Goal: Information Seeking & Learning: Learn about a topic

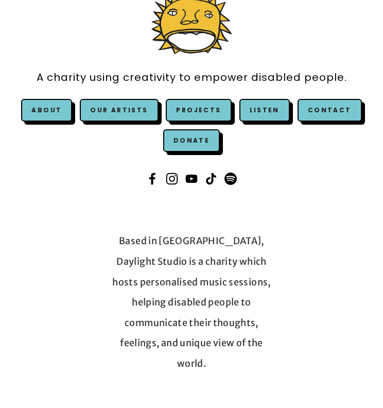
scroll to position [114, 0]
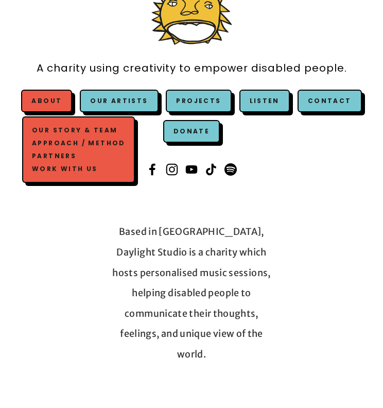
click at [57, 99] on link "About" at bounding box center [46, 100] width 30 height 9
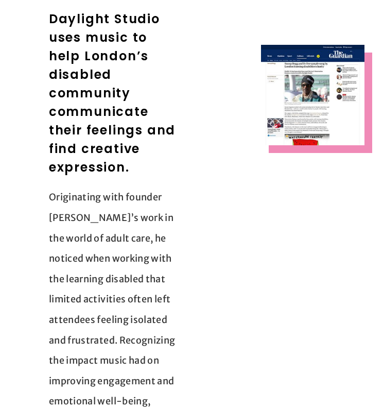
scroll to position [325, 0]
drag, startPoint x: 49, startPoint y: 20, endPoint x: 141, endPoint y: 145, distance: 155.5
click at [141, 145] on h2 "Daylight Studio uses music to help London’s disabled community communicate thei…" at bounding box center [116, 93] width 134 height 167
copy h2 "Daylight Studio uses music to help London’s disabled community communicate thei…"
click at [170, 222] on p "Originating with founder [PERSON_NAME]’s work in the world of adult care, he no…" at bounding box center [116, 360] width 134 height 346
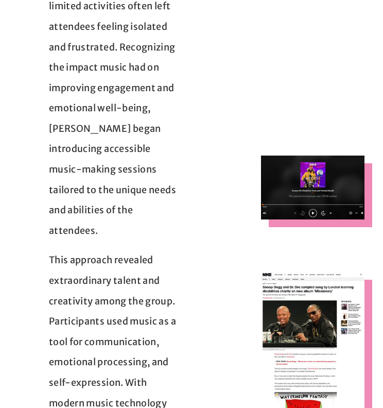
scroll to position [610, 0]
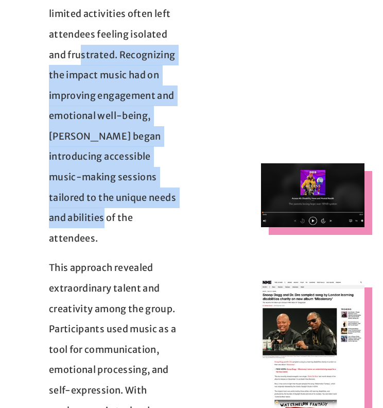
drag, startPoint x: 119, startPoint y: 34, endPoint x: 139, endPoint y: 186, distance: 153.1
click at [141, 187] on p "Originating with founder [PERSON_NAME]’s work in the world of adult care, he no…" at bounding box center [116, 75] width 134 height 346
copy p "Recognizing the impact music had on improving engagement and emotional well-bei…"
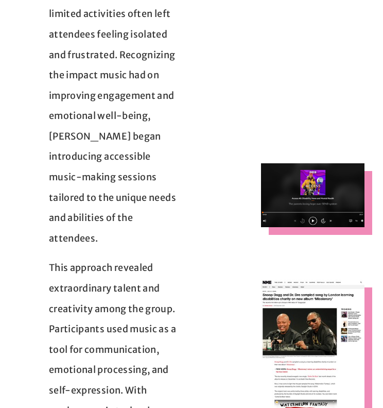
click at [144, 257] on p "This approach revealed extraordinary talent and creativity among the group. Par…" at bounding box center [116, 389] width 134 height 265
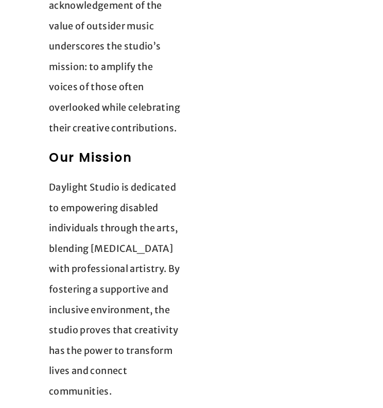
scroll to position [2445, 0]
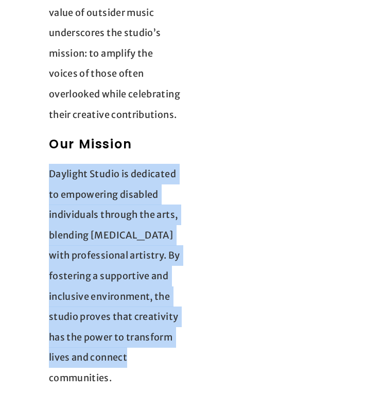
drag, startPoint x: 51, startPoint y: 108, endPoint x: 156, endPoint y: 282, distance: 203.2
click at [156, 282] on p "Daylight Studio is dedicated to empowering disabled individuals through the art…" at bounding box center [116, 276] width 134 height 224
copy p "Daylight Studio is dedicated to empowering disabled individuals through the art…"
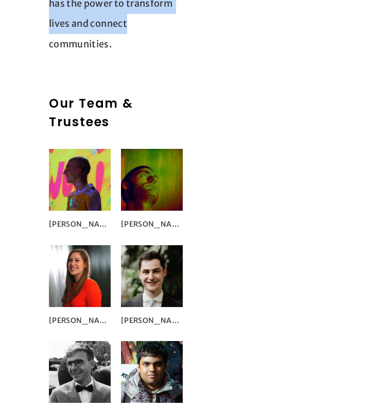
scroll to position [2777, 0]
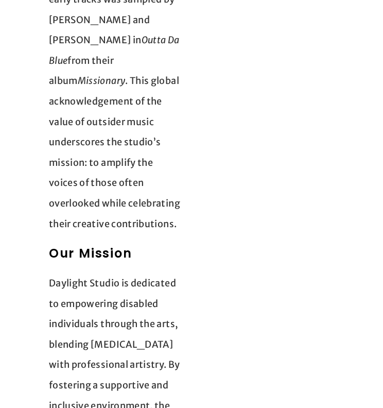
click at [130, 128] on p "Daylight Studio’s commitment to showcasing the talents of disabled artists has …" at bounding box center [116, 50] width 134 height 367
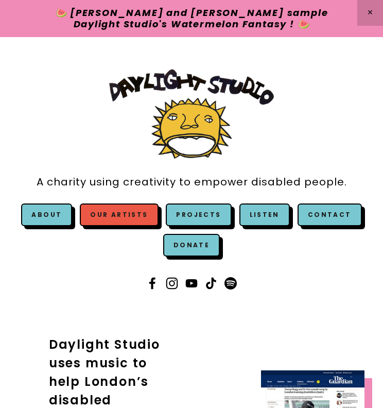
scroll to position [0, 0]
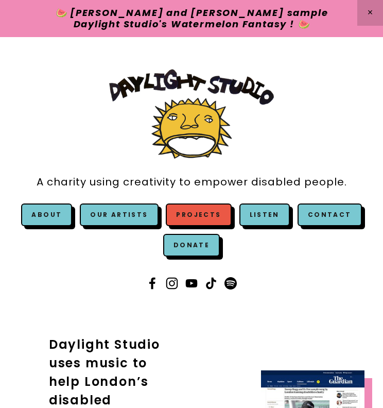
click at [194, 217] on link "Projects" at bounding box center [198, 214] width 65 height 23
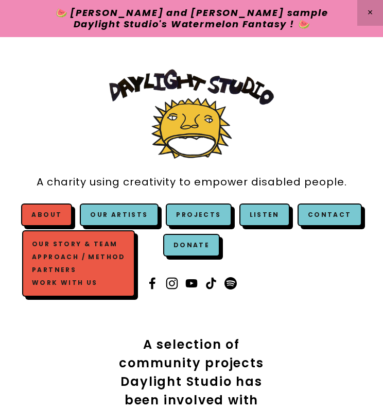
click at [101, 254] on link "Approach / Method" at bounding box center [78, 257] width 98 height 13
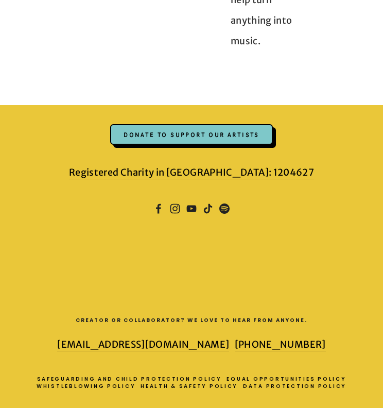
scroll to position [1716, 0]
